Goal: Information Seeking & Learning: Learn about a topic

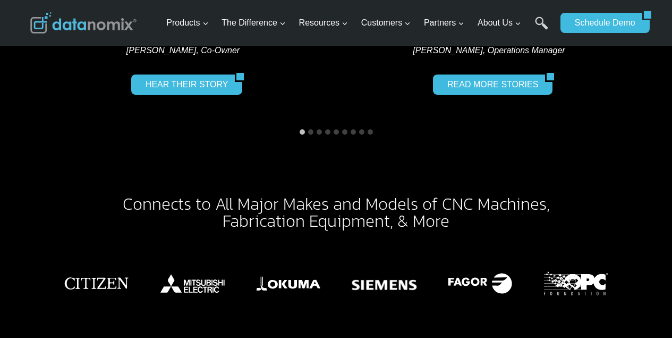
scroll to position [1648, 0]
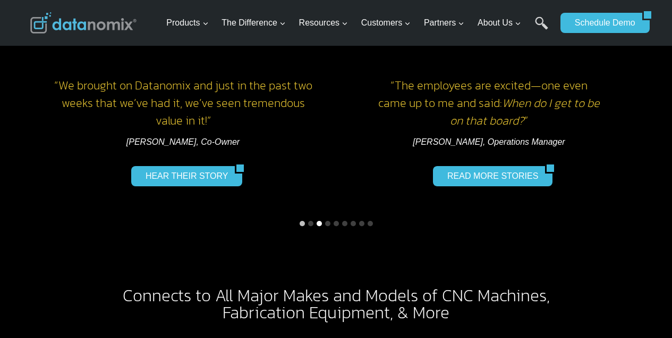
click at [321, 221] on button "Go to slide 3" at bounding box center [319, 223] width 5 height 5
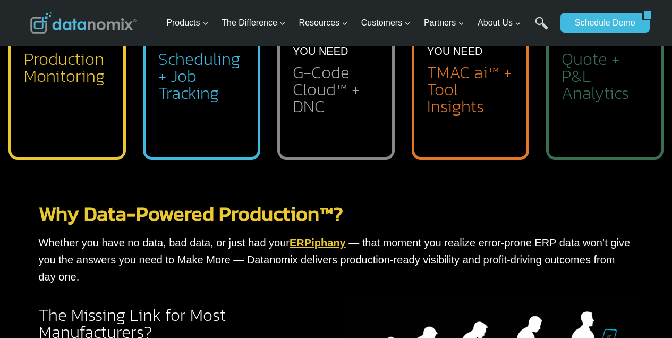
scroll to position [532, 0]
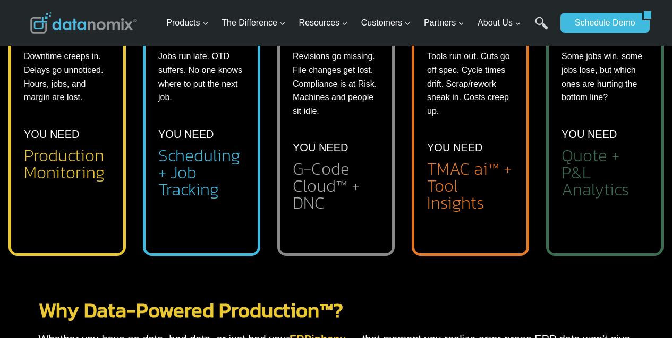
click at [113, 27] on img at bounding box center [83, 22] width 106 height 21
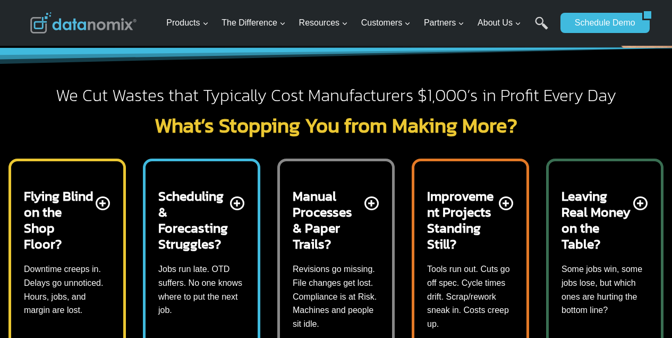
scroll to position [478, 0]
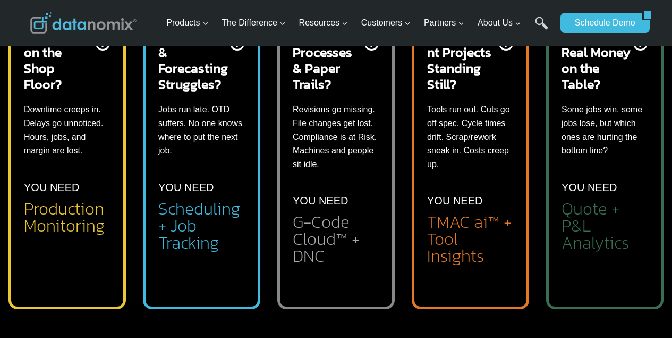
click at [586, 187] on p "YOU NEED" at bounding box center [589, 187] width 55 height 17
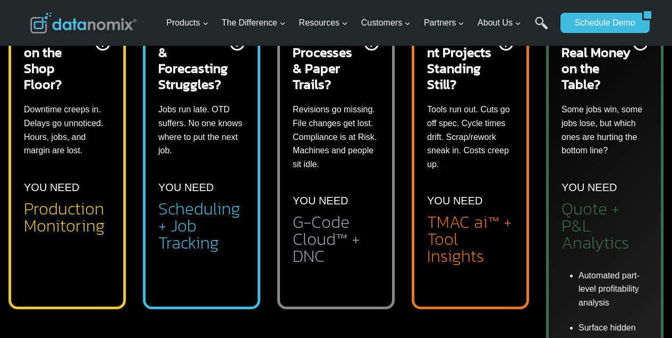
click at [590, 233] on h2 "Quote + P&L Analytics" at bounding box center [605, 225] width 87 height 51
